Goal: Information Seeking & Learning: Learn about a topic

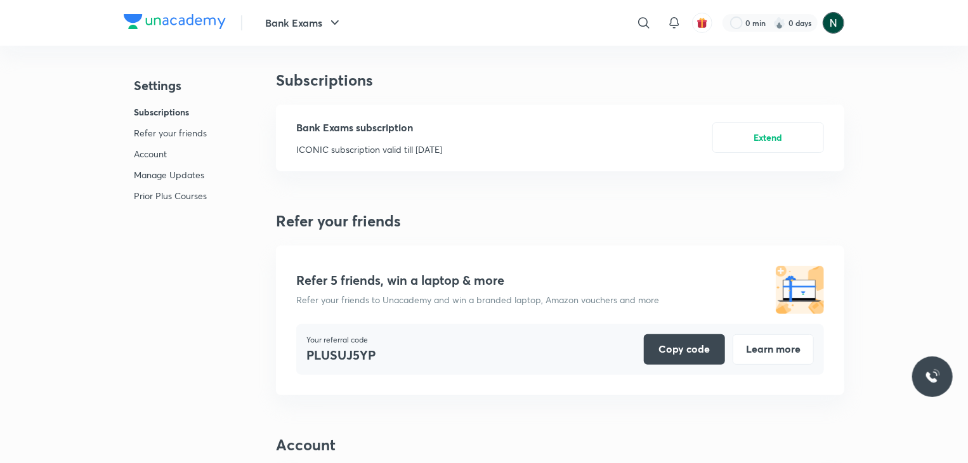
click at [841, 21] on img at bounding box center [833, 23] width 22 height 22
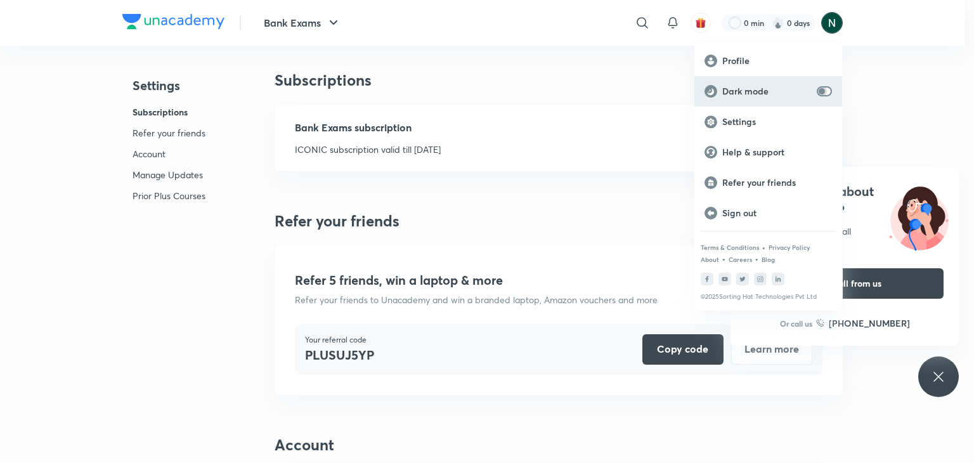
click at [824, 92] on input "checkbox" at bounding box center [822, 91] width 30 height 10
checkbox input "true"
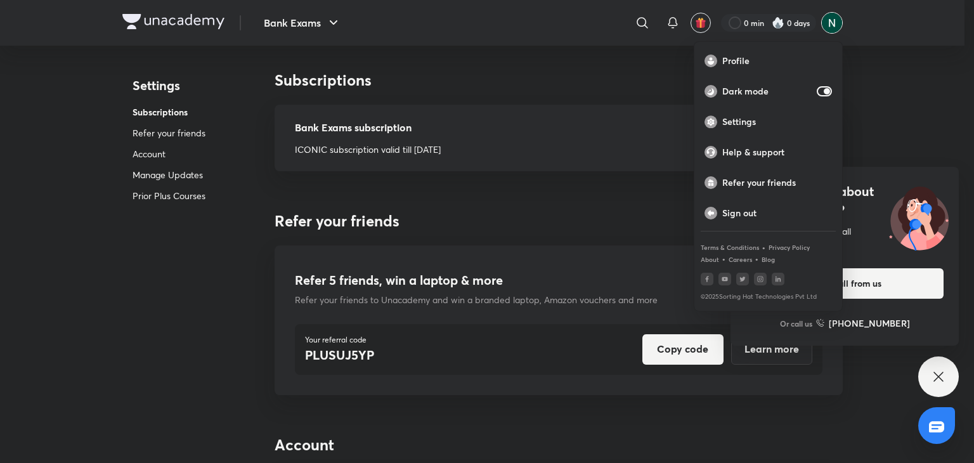
click at [899, 71] on div at bounding box center [487, 231] width 974 height 463
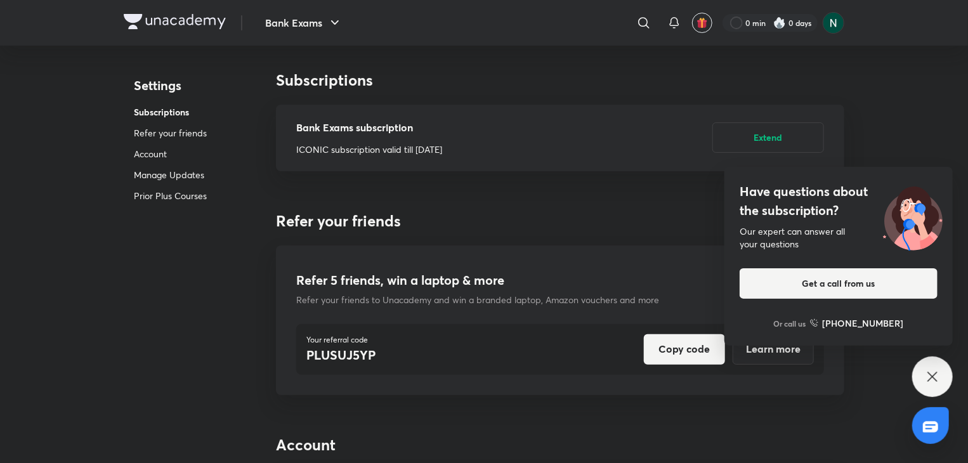
click at [880, 200] on img at bounding box center [913, 216] width 80 height 68
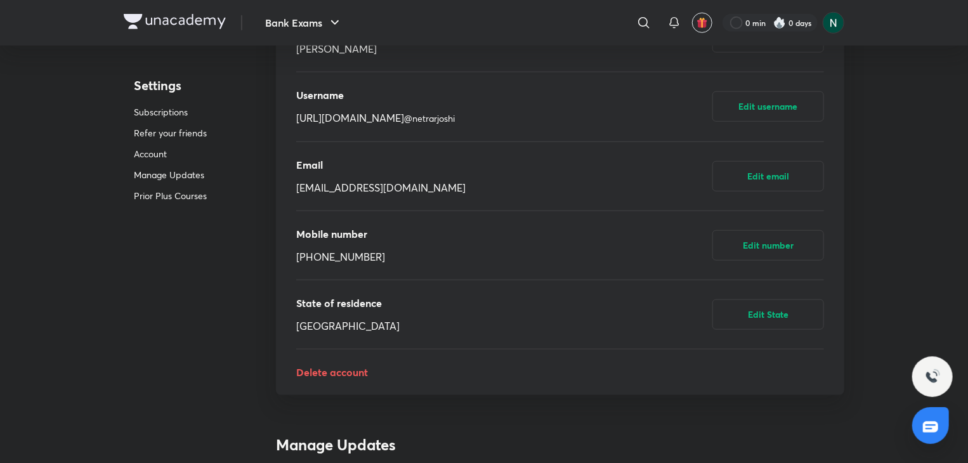
scroll to position [533, 0]
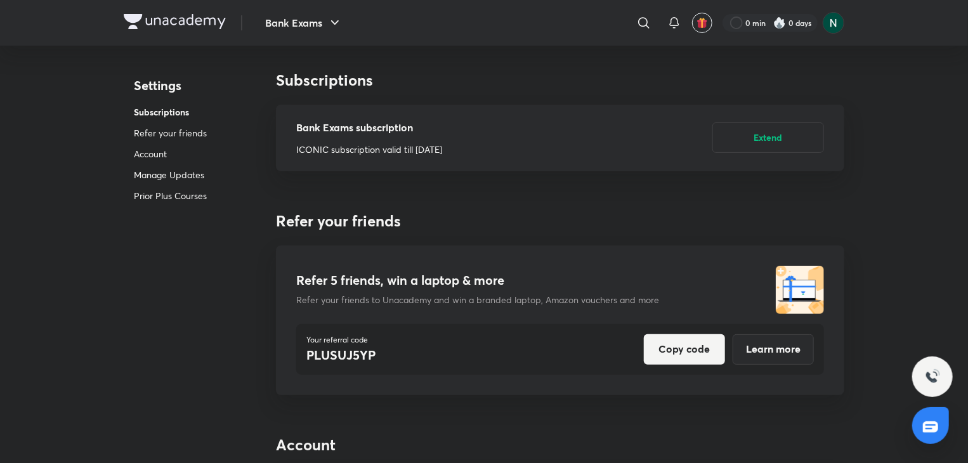
click at [159, 155] on p "Account" at bounding box center [170, 153] width 73 height 13
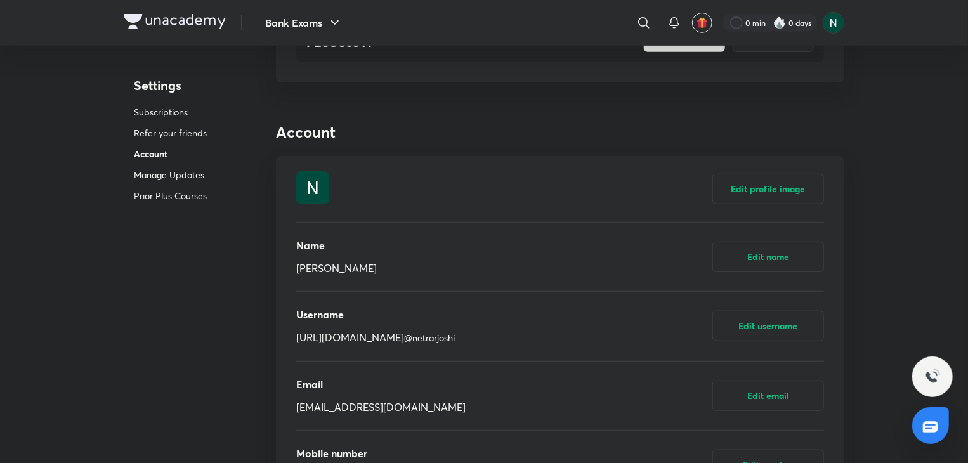
scroll to position [370, 0]
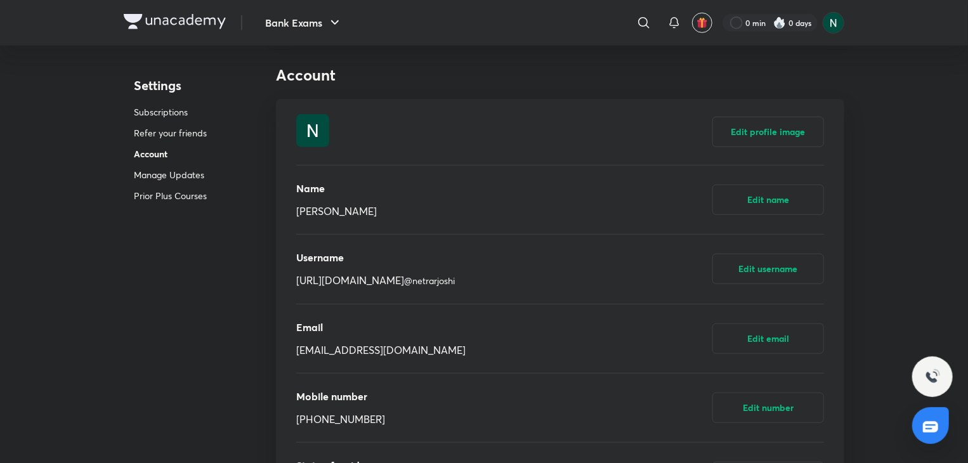
click at [193, 18] on img at bounding box center [175, 21] width 102 height 15
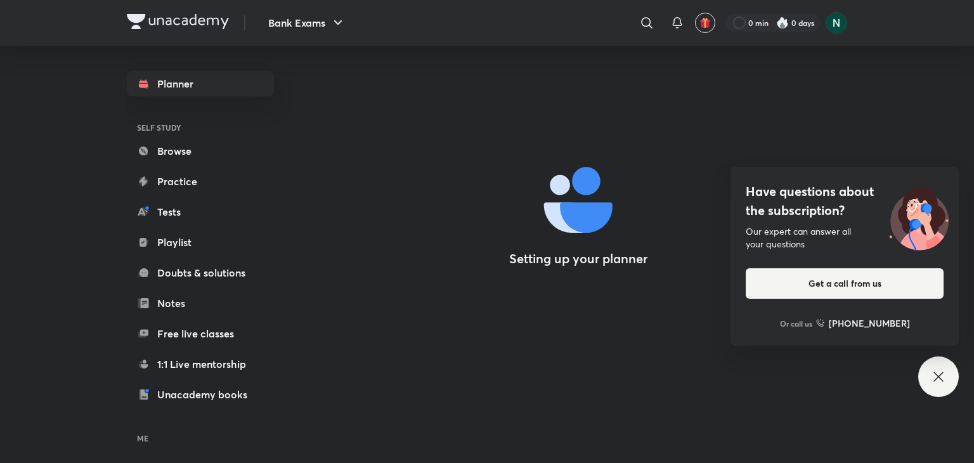
click at [875, 176] on div "Have questions about the subscription? Our expert can answer all your questions…" at bounding box center [845, 256] width 228 height 179
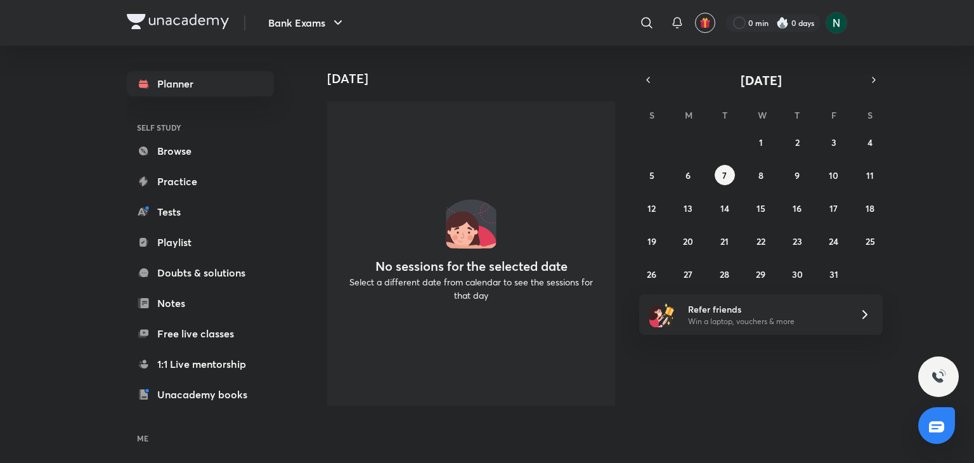
scroll to position [77, 0]
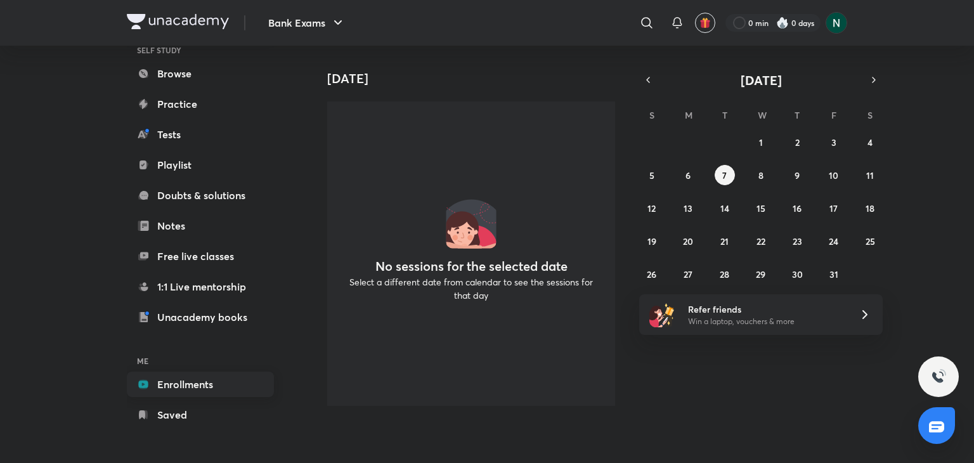
click at [185, 388] on link "Enrollments" at bounding box center [200, 384] width 147 height 25
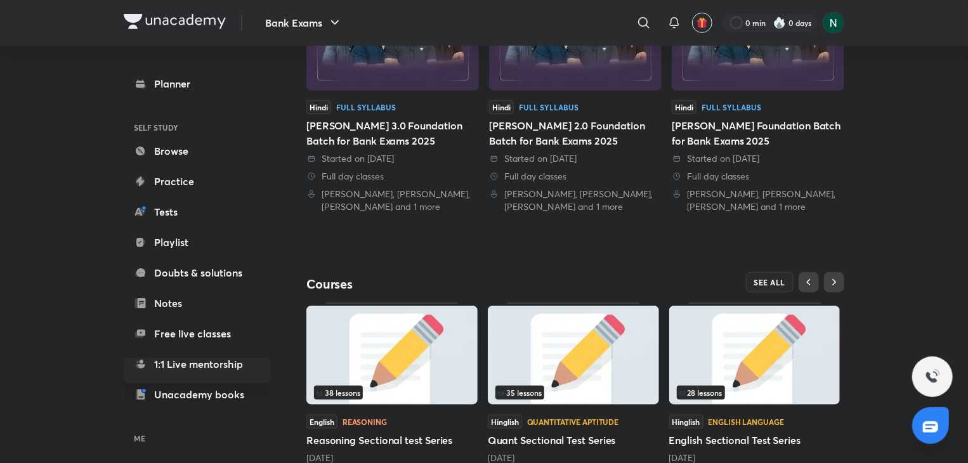
scroll to position [393, 0]
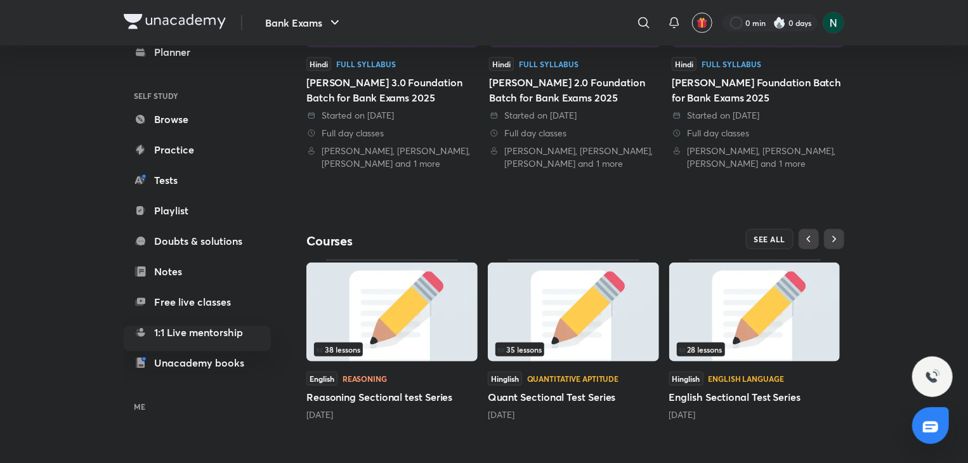
click at [531, 278] on img at bounding box center [573, 312] width 171 height 99
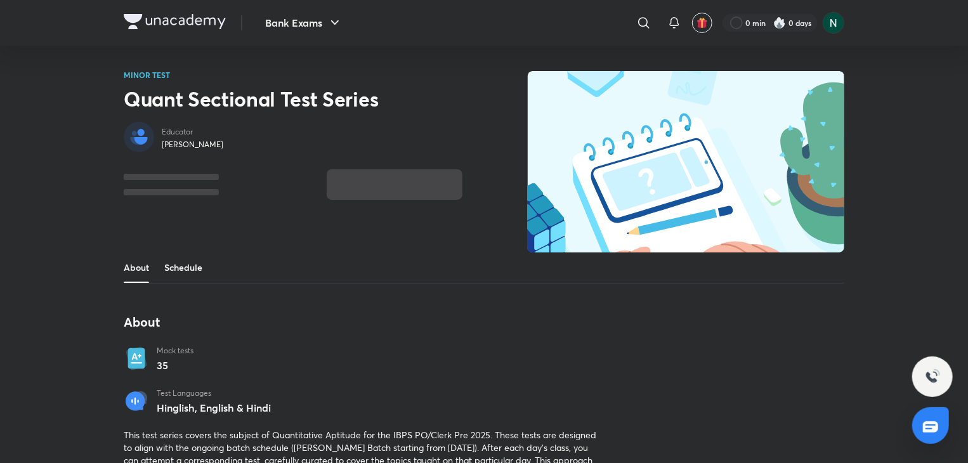
click at [180, 270] on link "Schedule" at bounding box center [183, 267] width 38 height 30
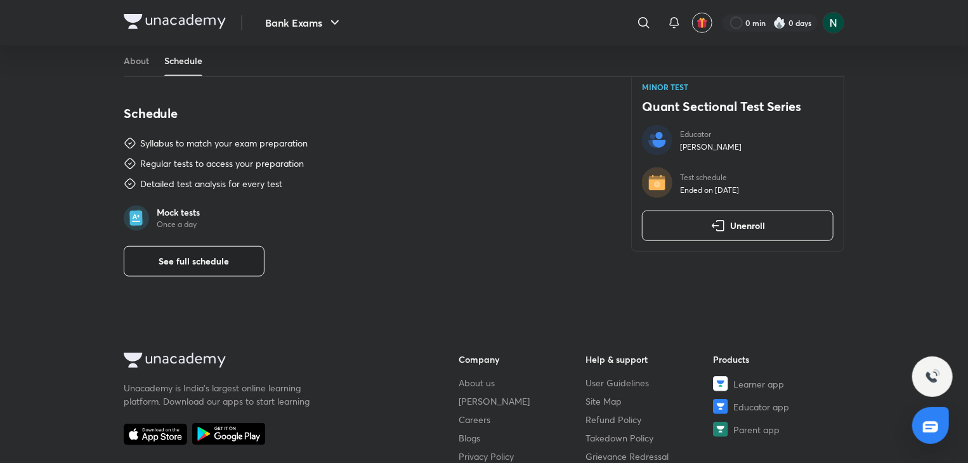
scroll to position [442, 0]
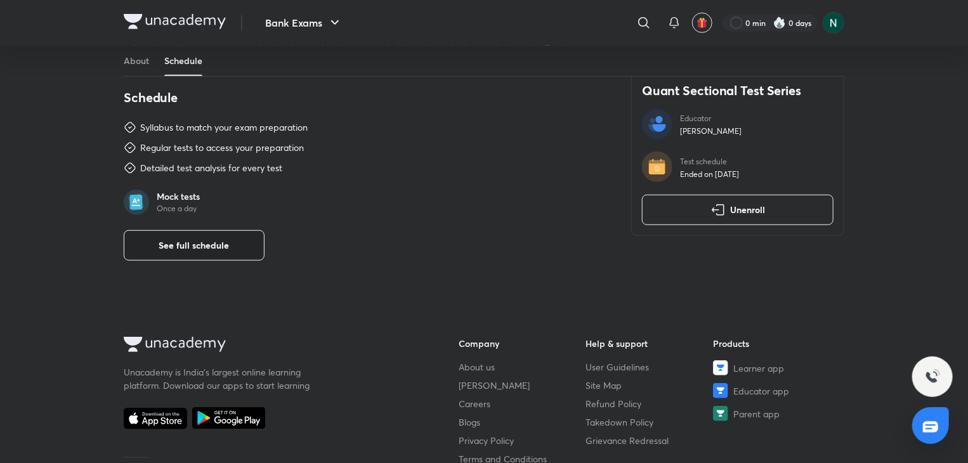
click at [204, 244] on span "See full schedule" at bounding box center [194, 245] width 70 height 13
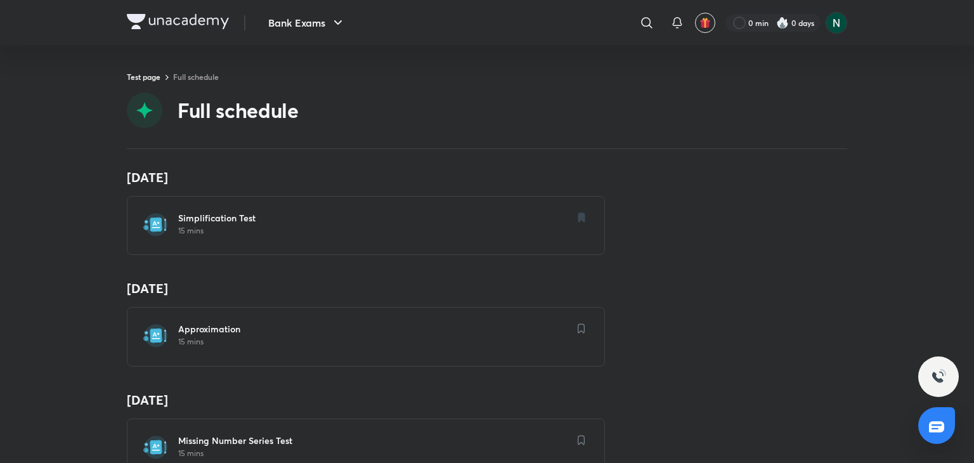
click at [715, 247] on div "7 Jul Simplification Test 15 mins" at bounding box center [487, 212] width 720 height 86
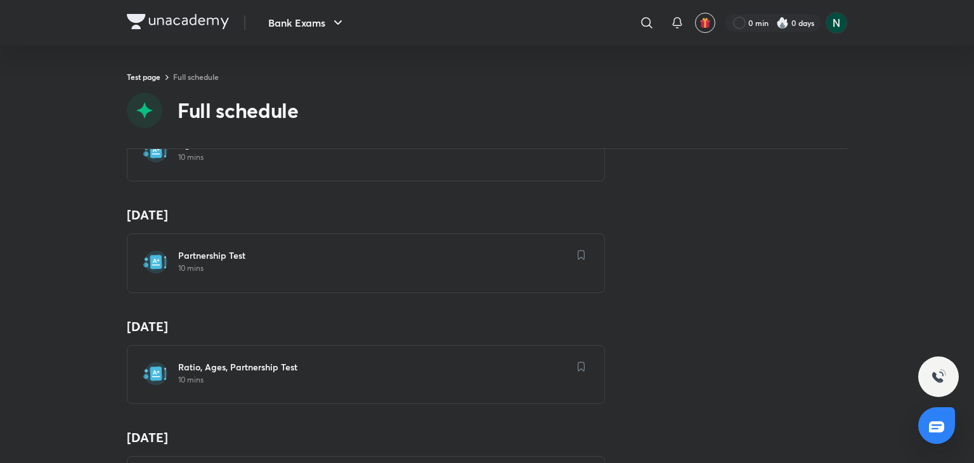
scroll to position [660, 0]
